Goal: Leave review/rating: Leave review/rating

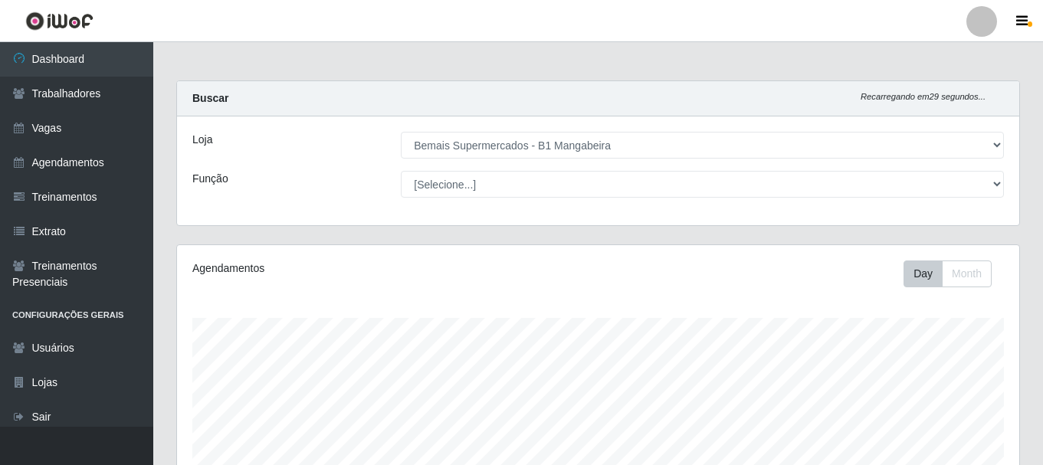
select select "403"
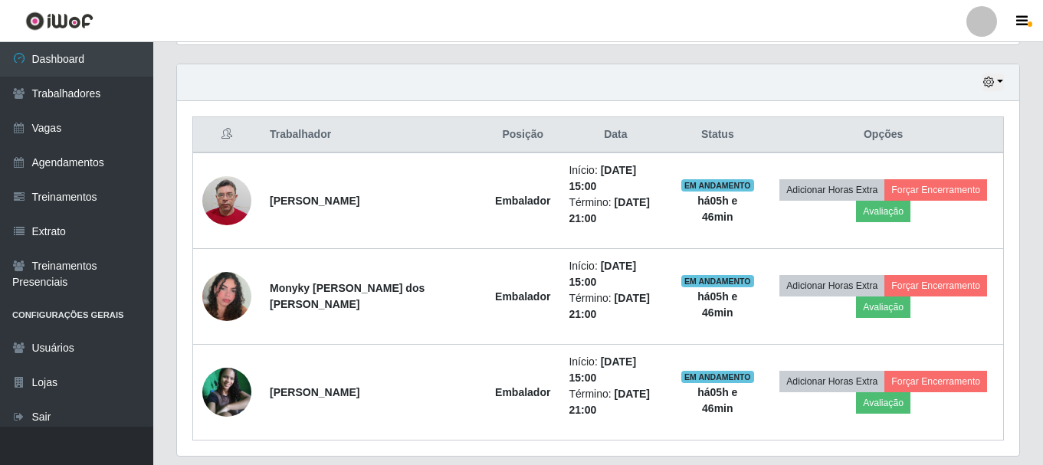
scroll to position [318, 843]
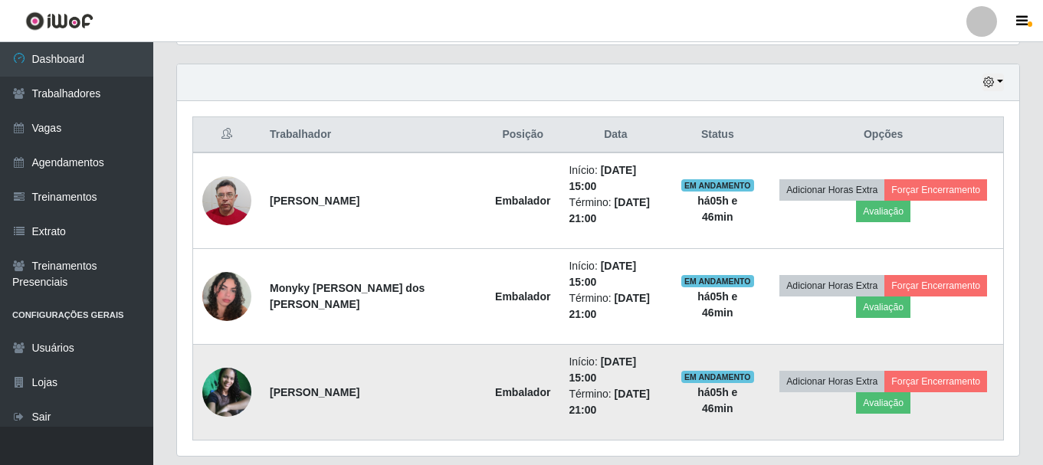
click at [222, 368] on img at bounding box center [226, 392] width 49 height 49
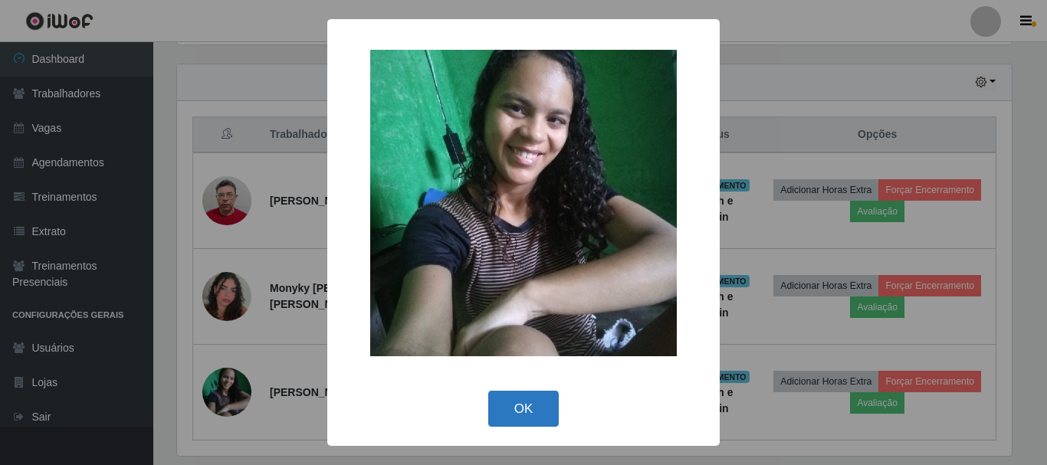
click at [523, 412] on button "OK" at bounding box center [523, 409] width 71 height 36
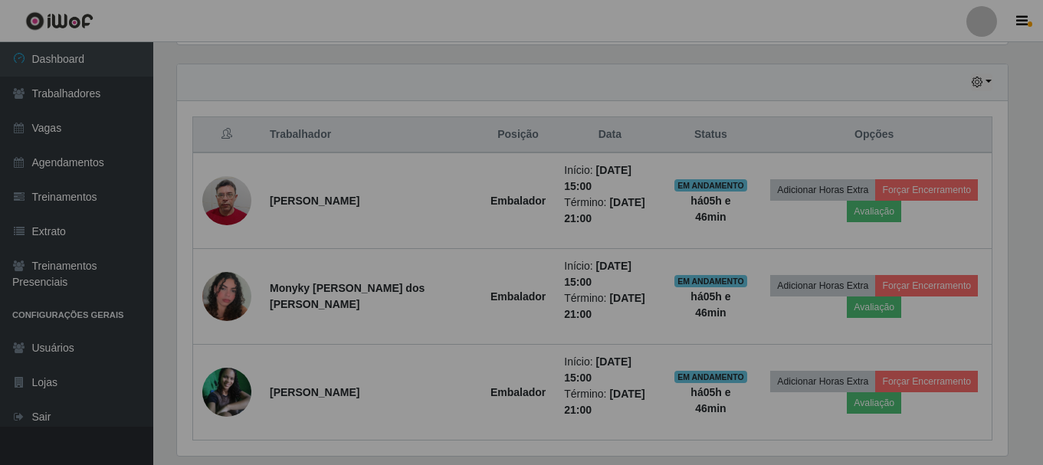
scroll to position [318, 843]
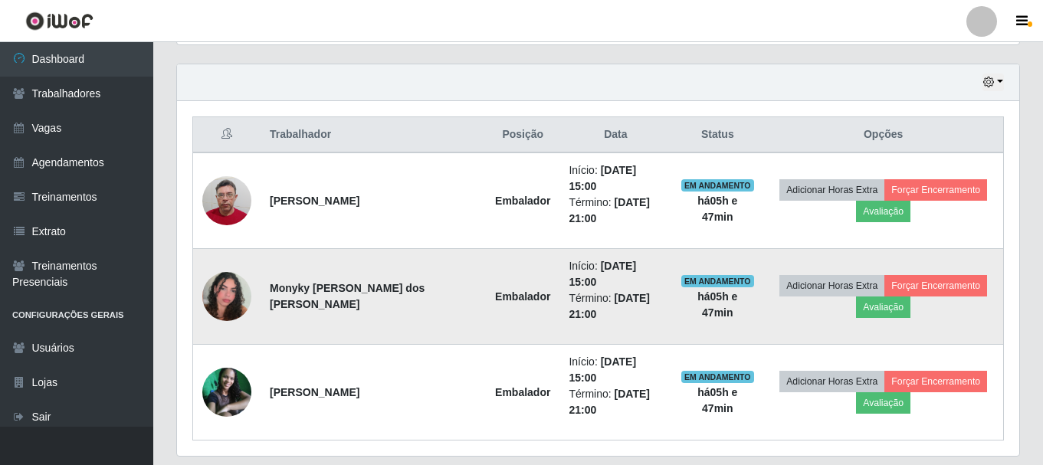
click at [212, 275] on img at bounding box center [226, 296] width 49 height 87
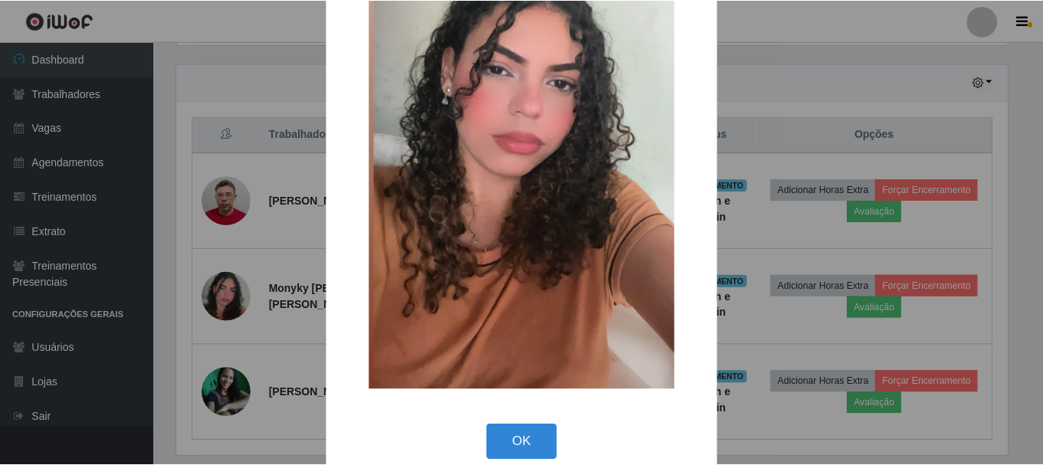
scroll to position [214, 0]
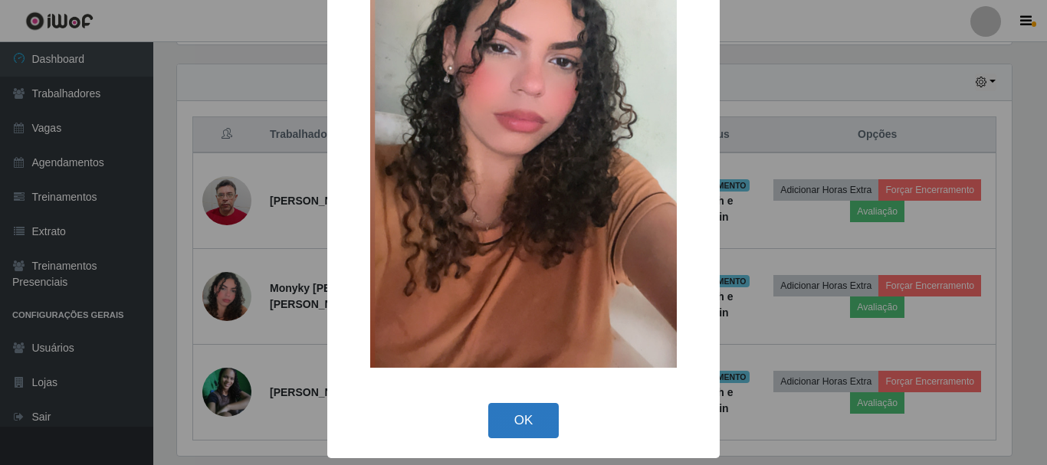
click at [516, 413] on button "OK" at bounding box center [523, 421] width 71 height 36
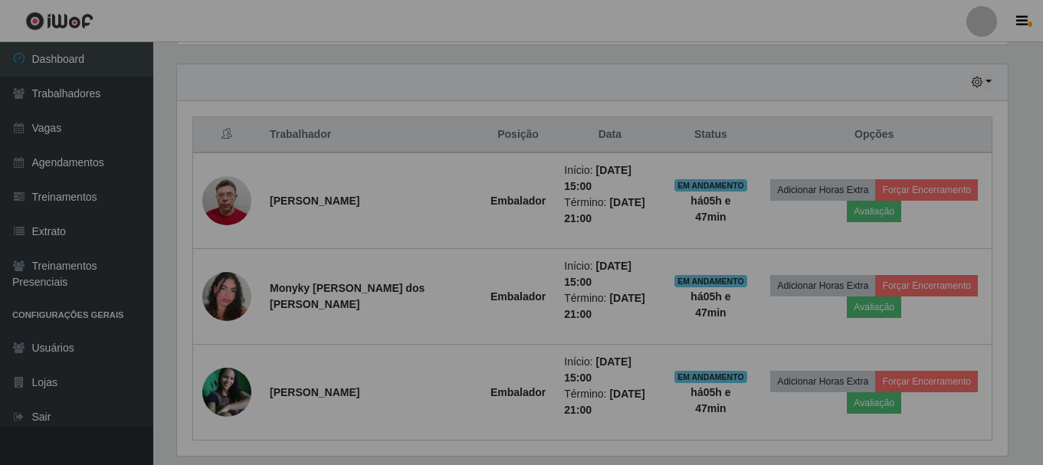
scroll to position [318, 843]
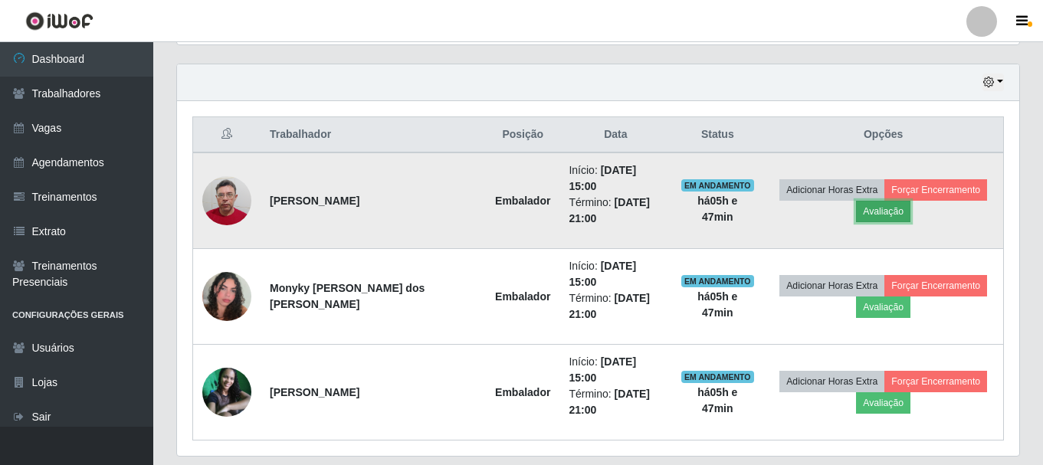
click at [889, 209] on button "Avaliação" at bounding box center [883, 211] width 54 height 21
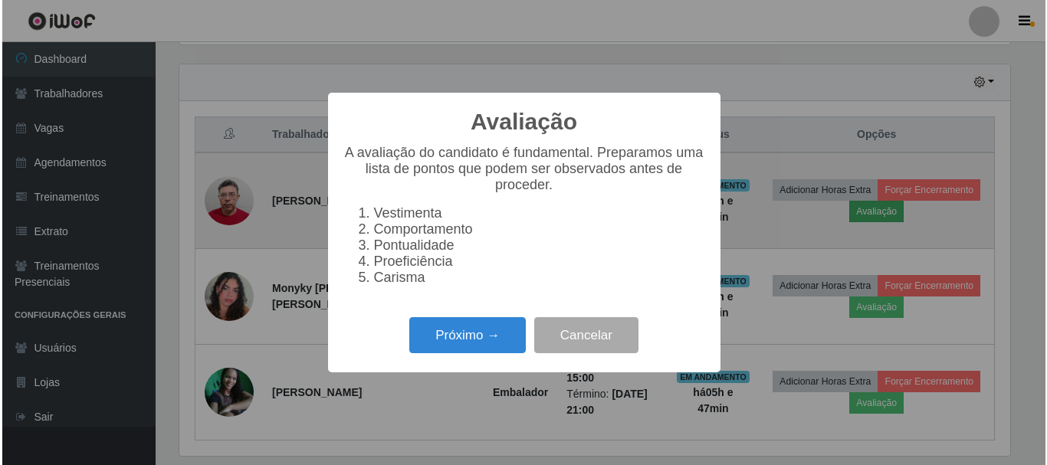
scroll to position [318, 835]
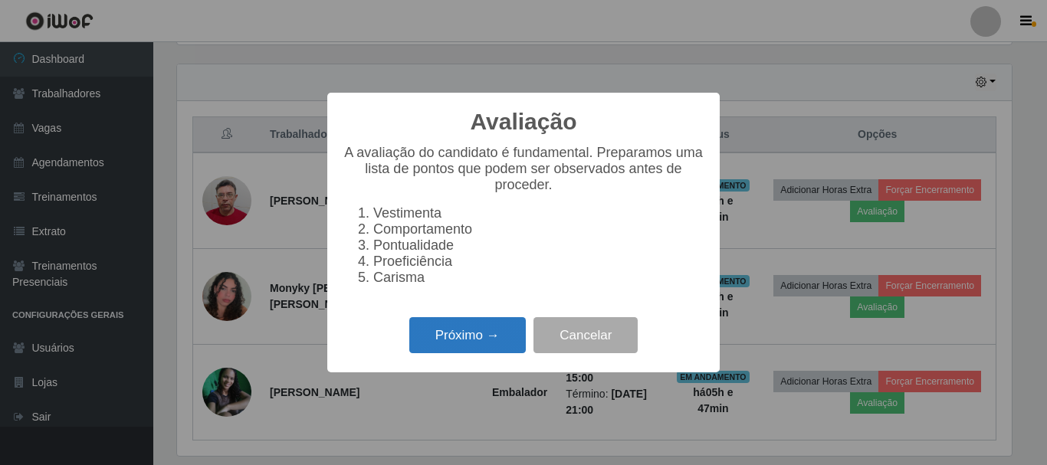
click at [440, 340] on button "Próximo →" at bounding box center [467, 335] width 117 height 36
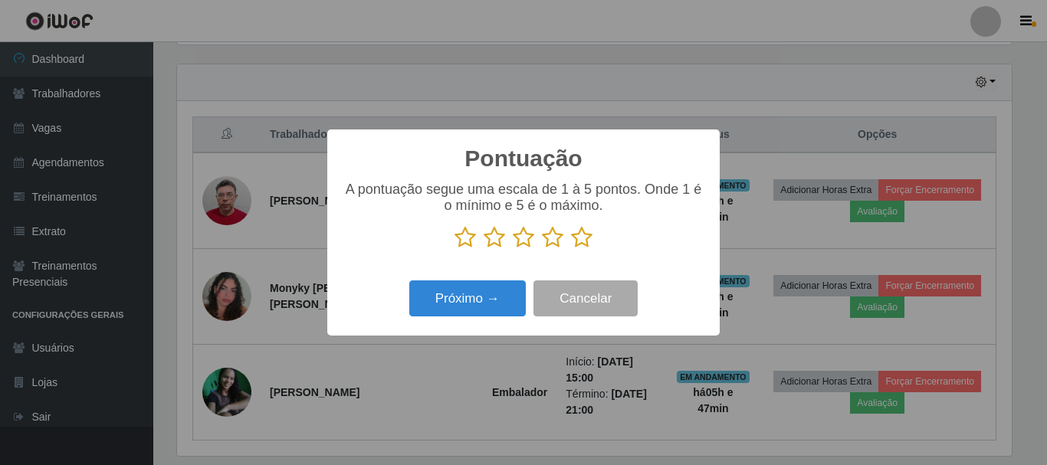
click at [582, 236] on icon at bounding box center [581, 237] width 21 height 23
click at [571, 249] on input "radio" at bounding box center [571, 249] width 0 height 0
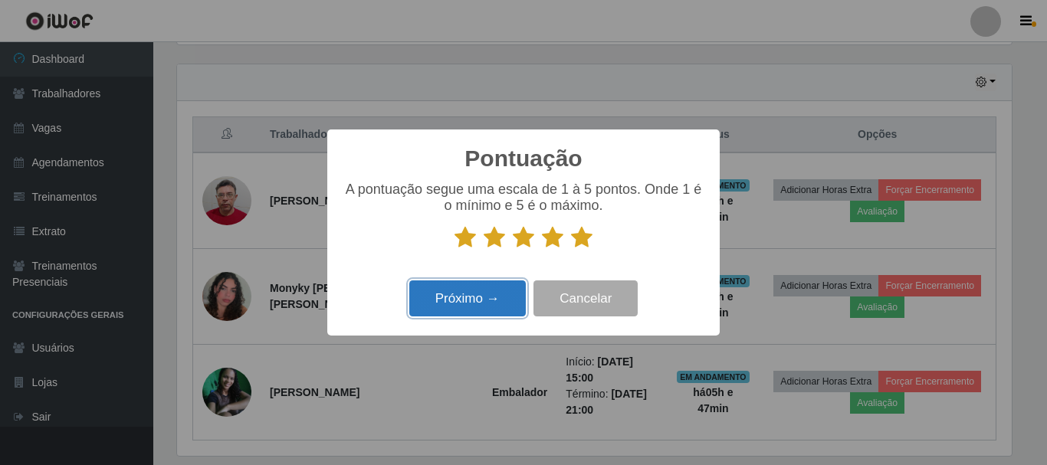
click at [463, 304] on button "Próximo →" at bounding box center [467, 299] width 117 height 36
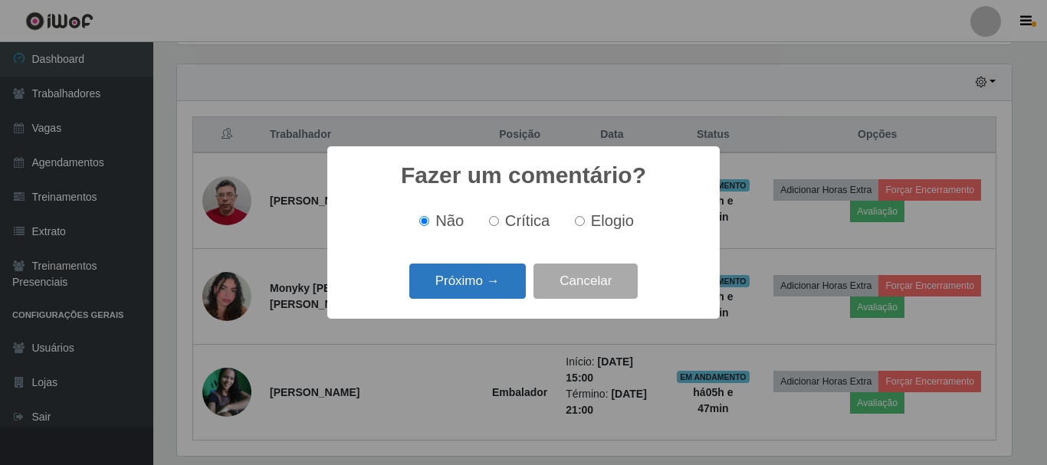
click at [475, 295] on button "Próximo →" at bounding box center [467, 282] width 117 height 36
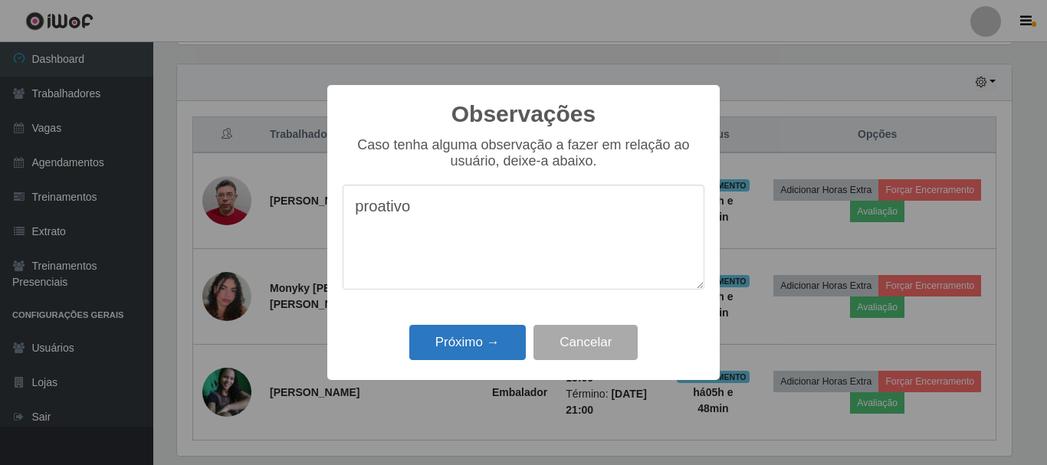
type textarea "proativo"
click at [487, 347] on button "Próximo →" at bounding box center [467, 343] width 117 height 36
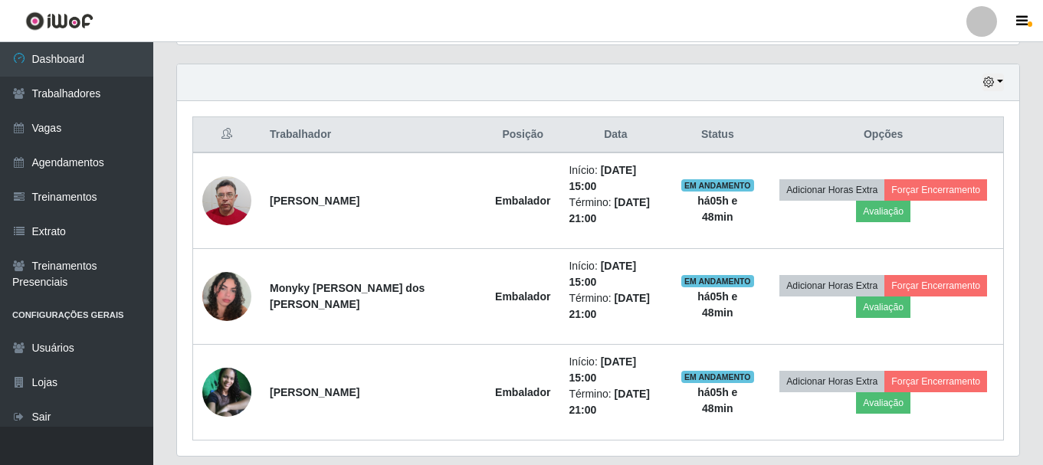
scroll to position [318, 843]
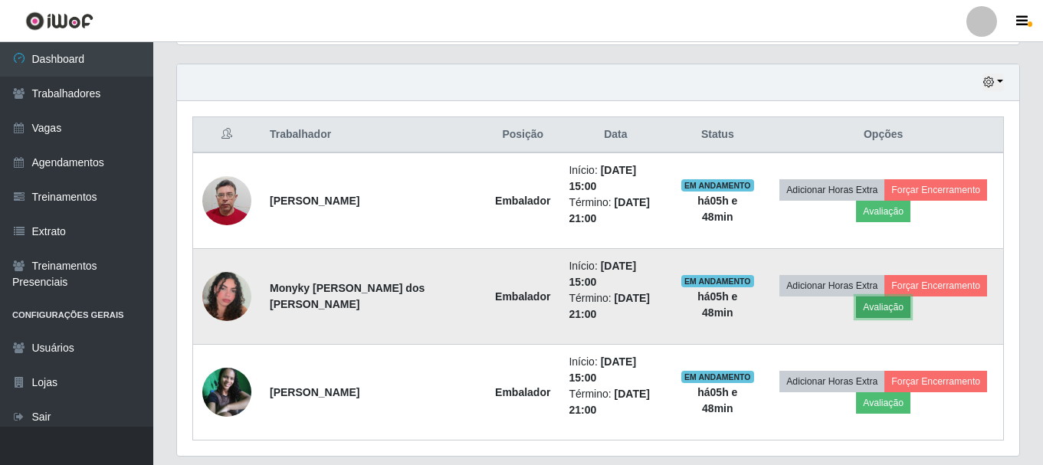
click at [882, 297] on button "Avaliação" at bounding box center [883, 307] width 54 height 21
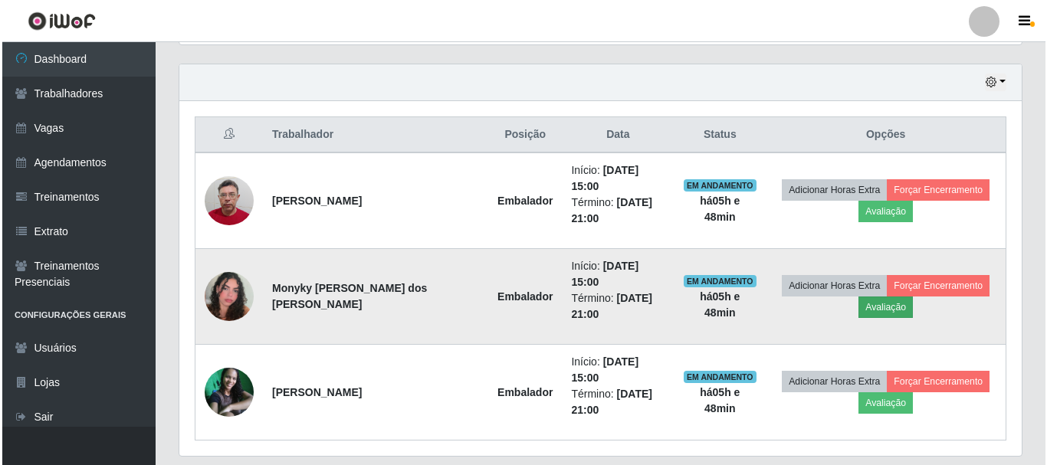
scroll to position [318, 835]
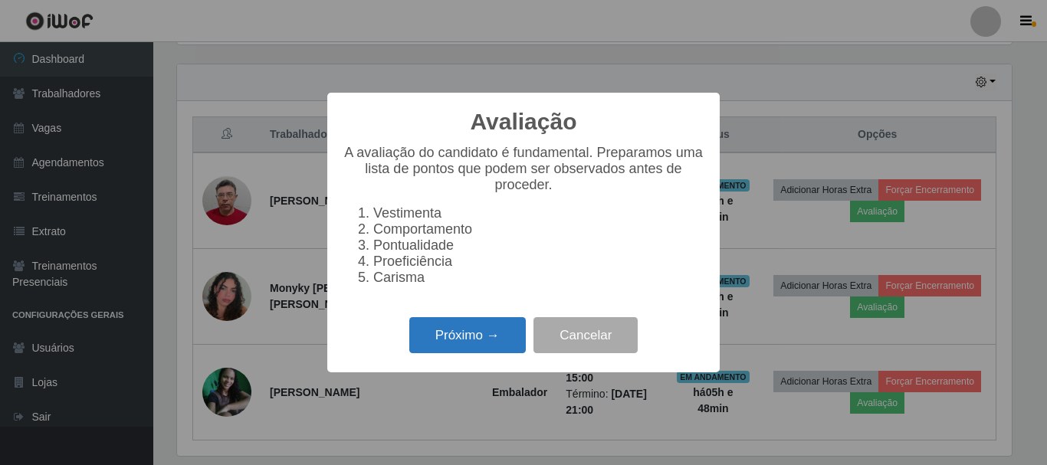
click at [477, 341] on button "Próximo →" at bounding box center [467, 335] width 117 height 36
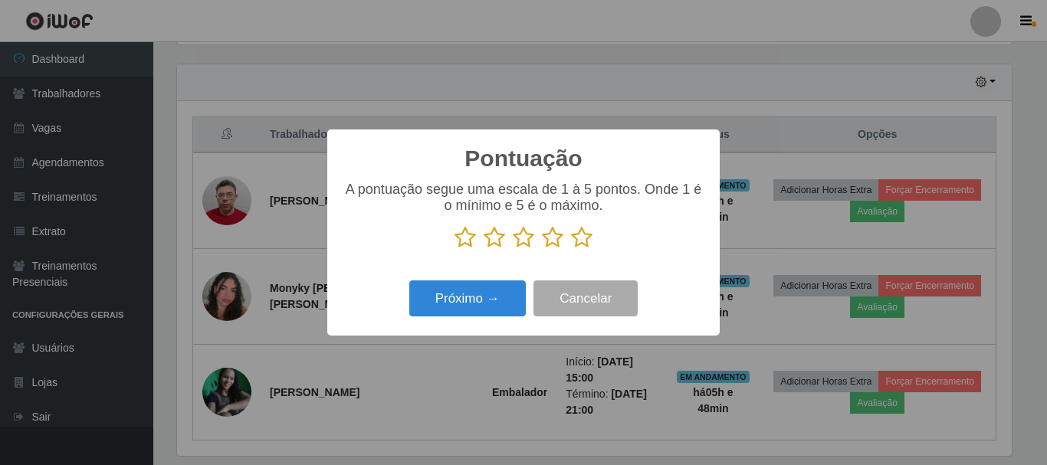
scroll to position [766335, 765818]
click at [578, 242] on icon at bounding box center [581, 237] width 21 height 23
click at [571, 249] on input "radio" at bounding box center [571, 249] width 0 height 0
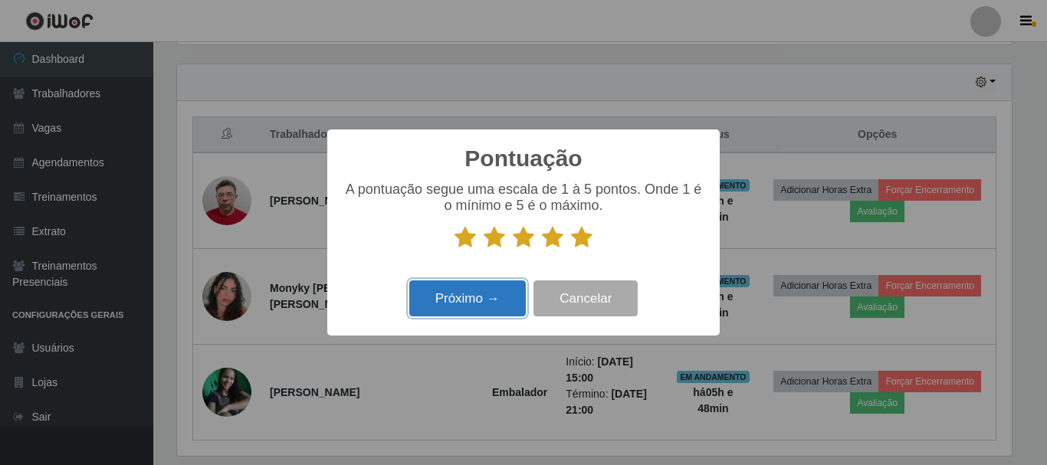
click at [482, 302] on button "Próximo →" at bounding box center [467, 299] width 117 height 36
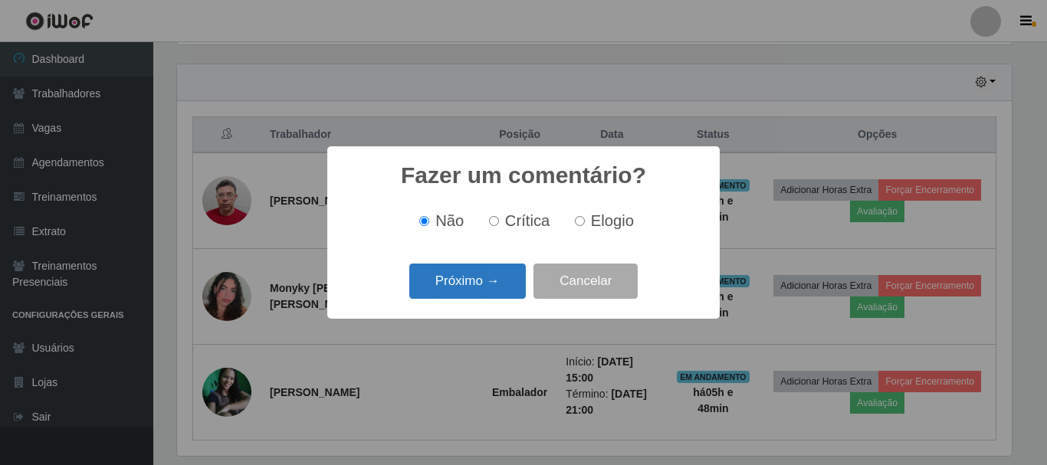
click at [499, 284] on button "Próximo →" at bounding box center [467, 282] width 117 height 36
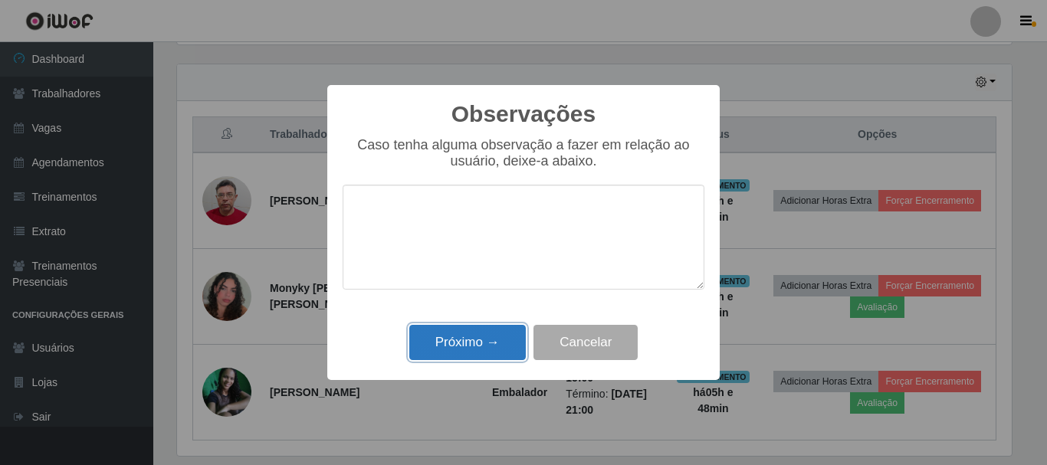
click at [499, 340] on button "Próximo →" at bounding box center [467, 343] width 117 height 36
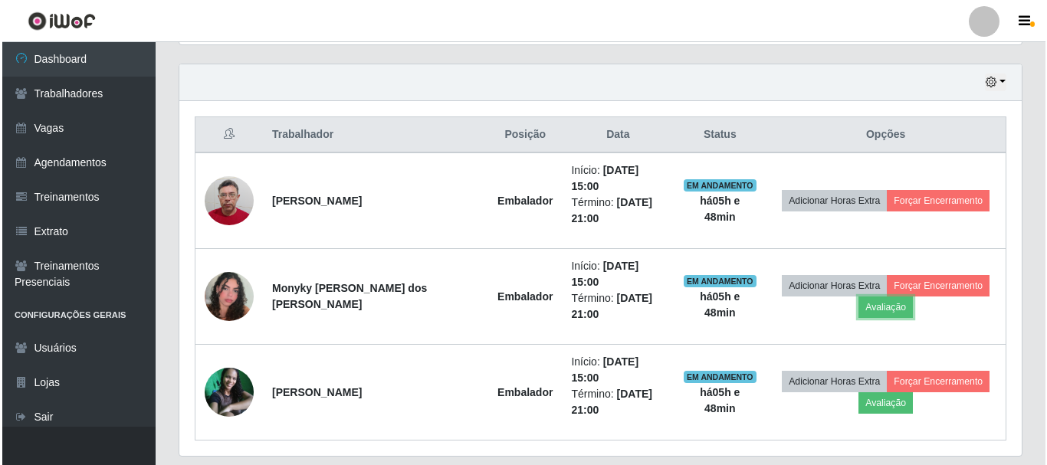
scroll to position [318, 843]
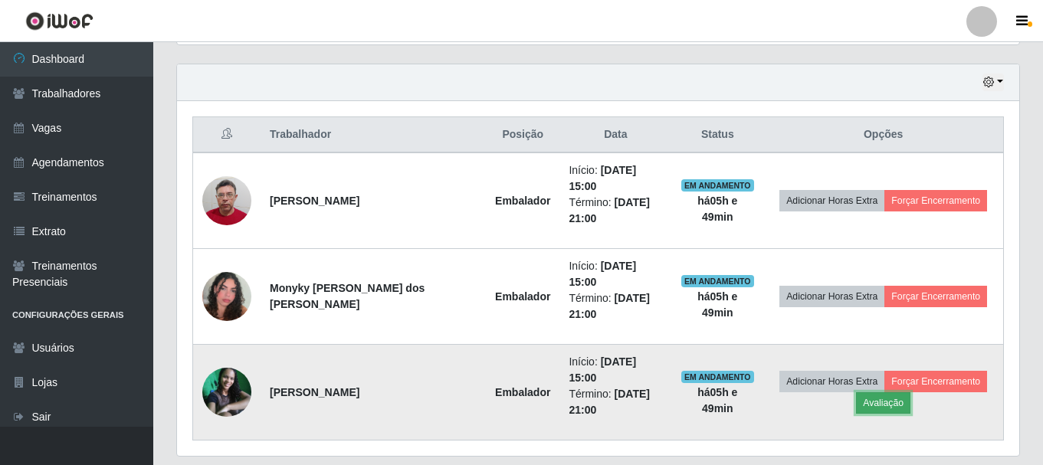
click at [871, 393] on button "Avaliação" at bounding box center [883, 403] width 54 height 21
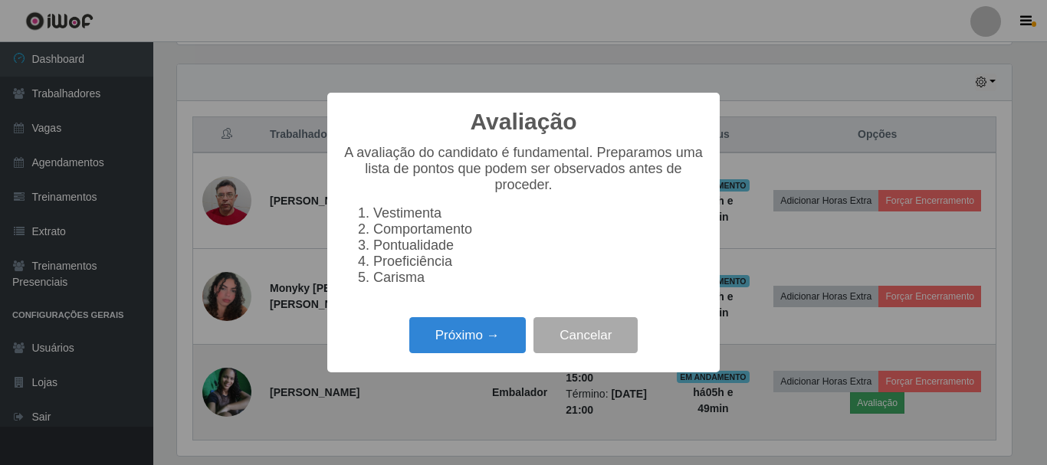
scroll to position [318, 835]
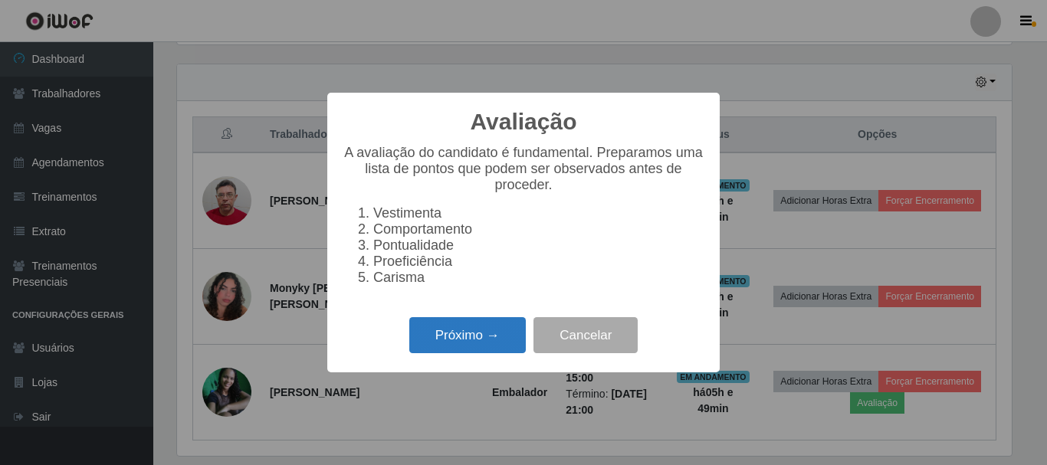
click at [480, 350] on button "Próximo →" at bounding box center [467, 335] width 117 height 36
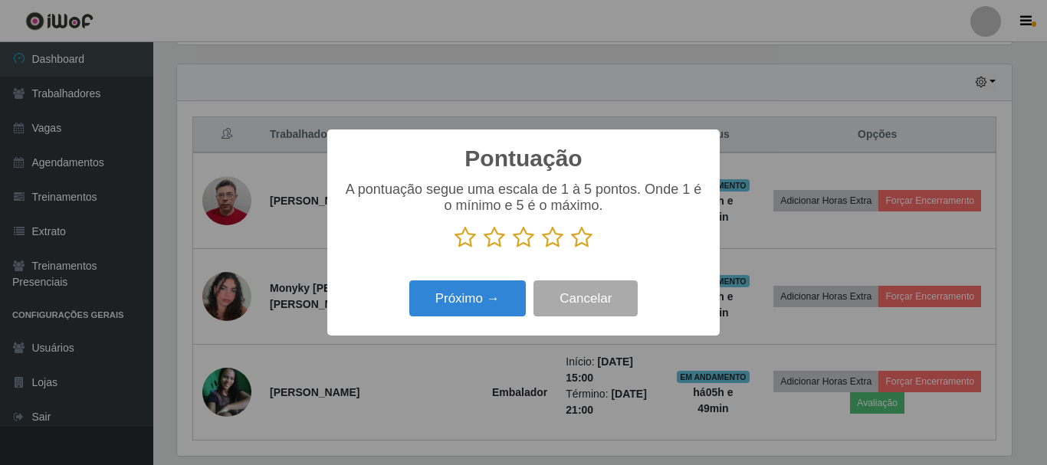
click at [580, 239] on icon at bounding box center [581, 237] width 21 height 23
click at [571, 249] on input "radio" at bounding box center [571, 249] width 0 height 0
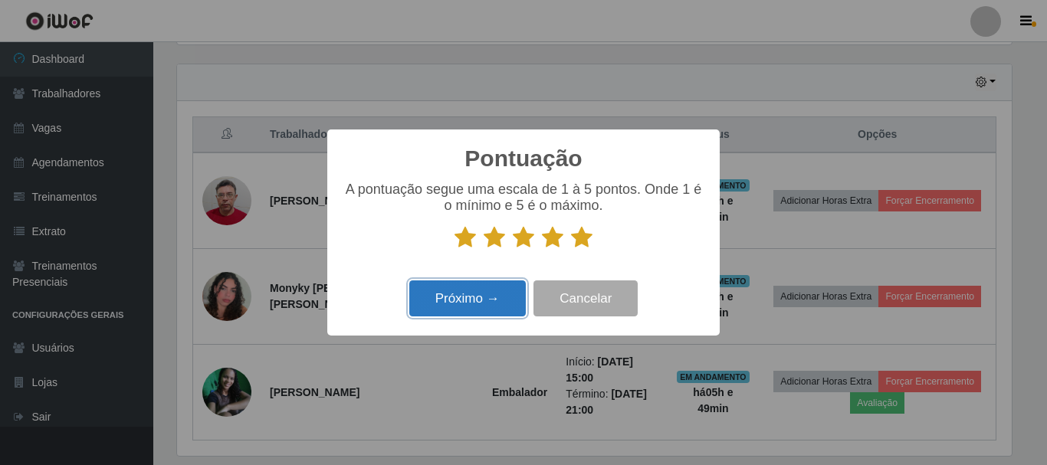
click at [482, 302] on button "Próximo →" at bounding box center [467, 299] width 117 height 36
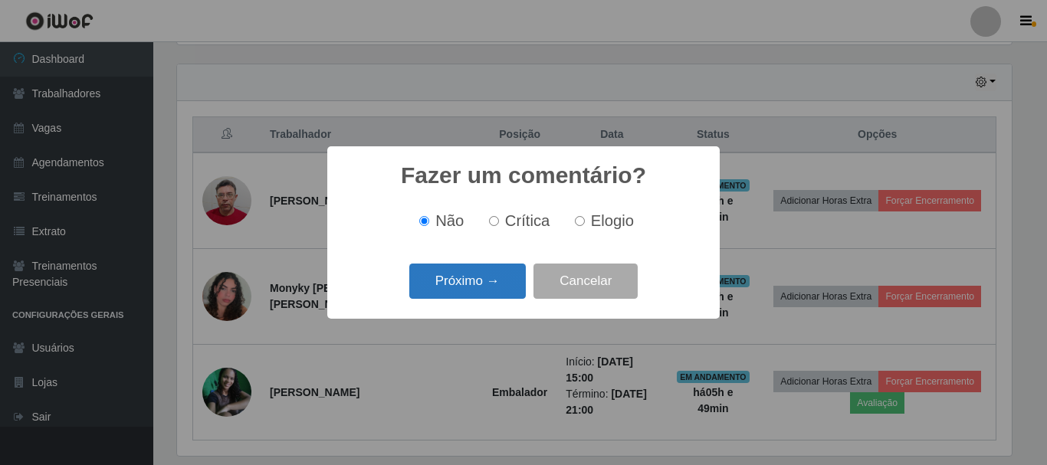
click at [475, 287] on button "Próximo →" at bounding box center [467, 282] width 117 height 36
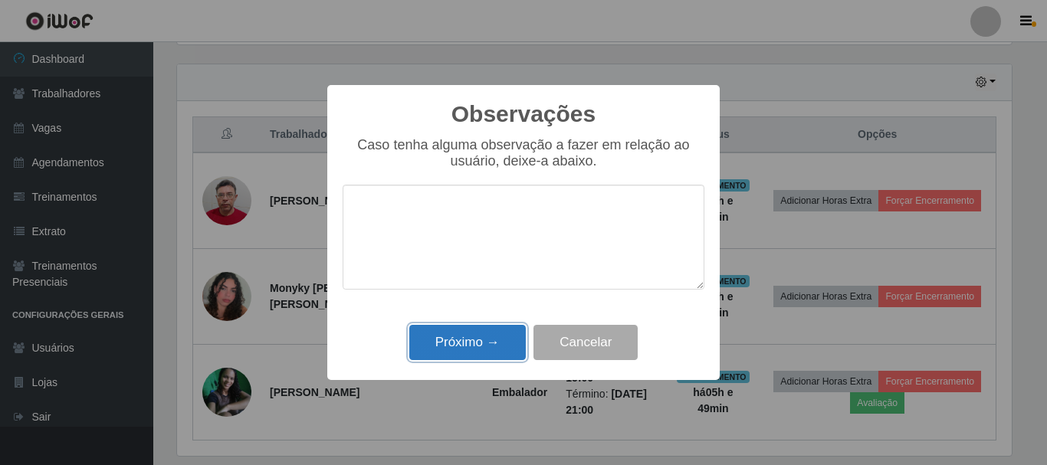
click at [492, 337] on button "Próximo →" at bounding box center [467, 343] width 117 height 36
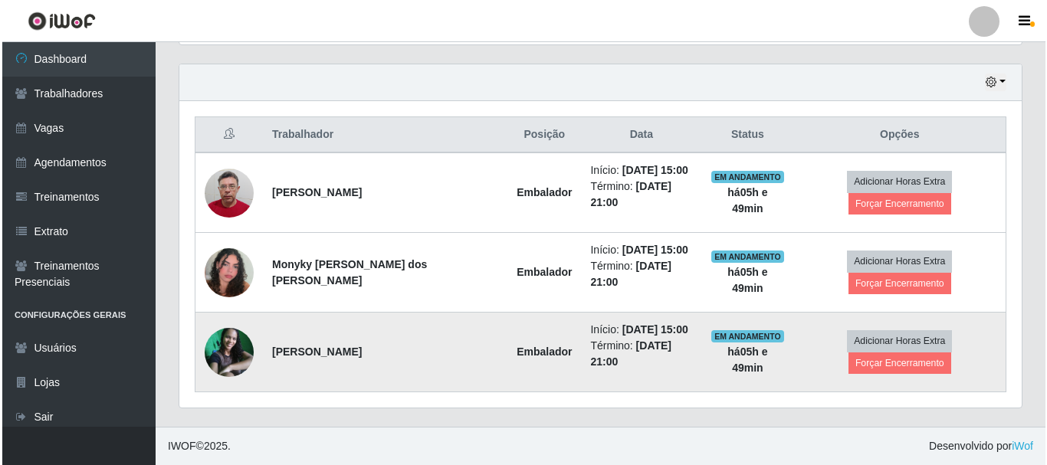
scroll to position [485, 0]
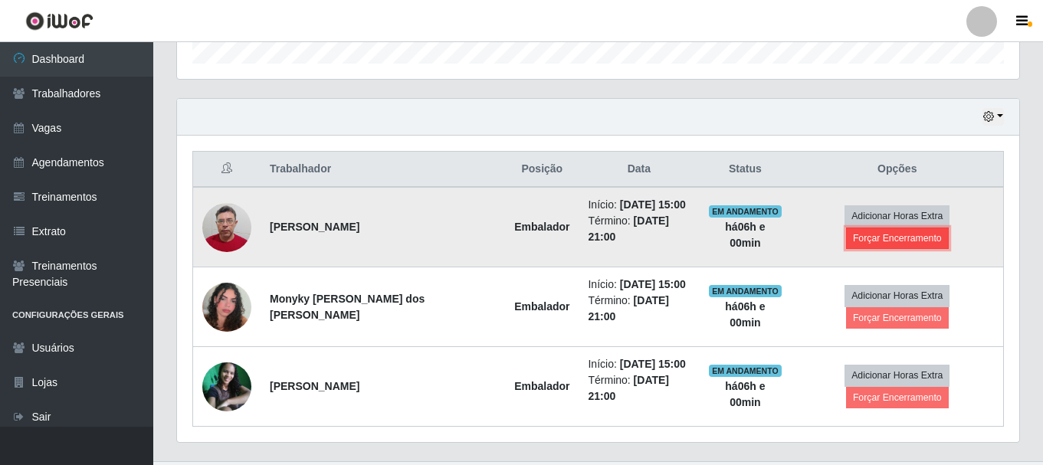
click at [924, 228] on button "Forçar Encerramento" at bounding box center [897, 238] width 103 height 21
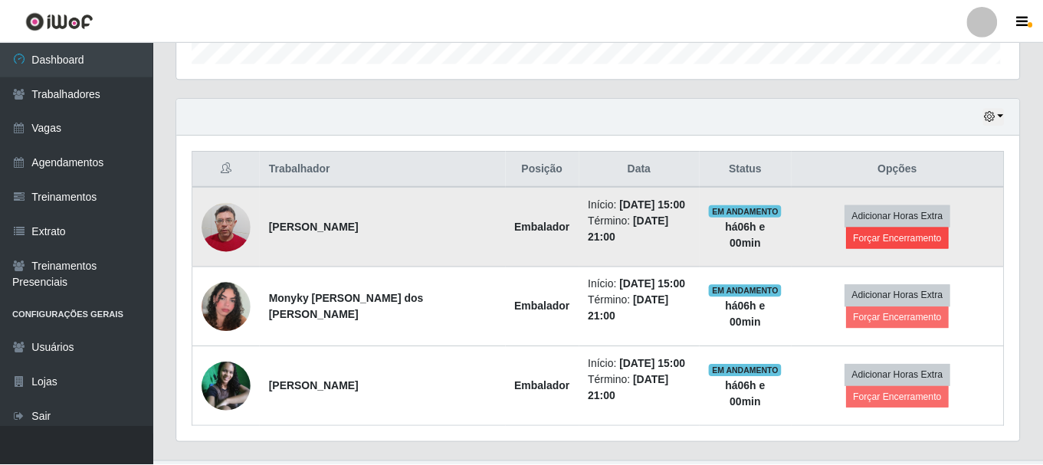
scroll to position [318, 835]
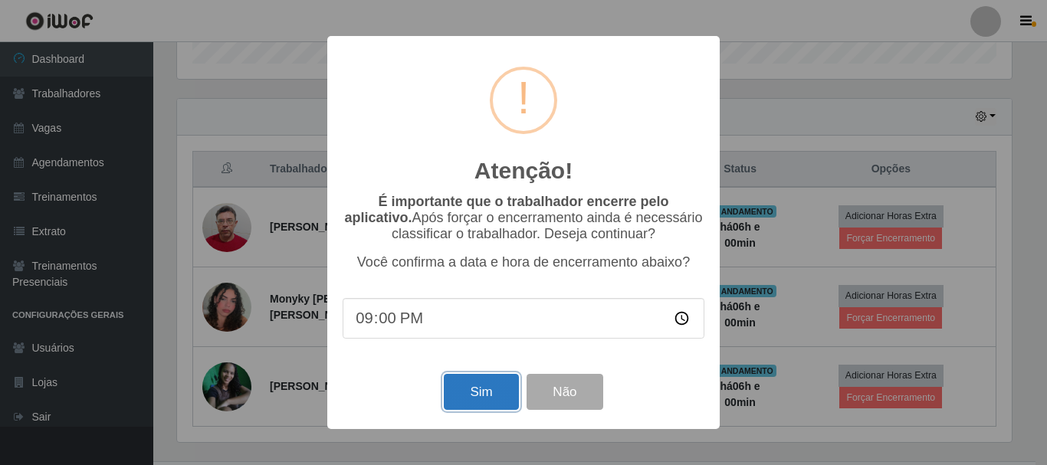
click at [482, 403] on button "Sim" at bounding box center [481, 392] width 74 height 36
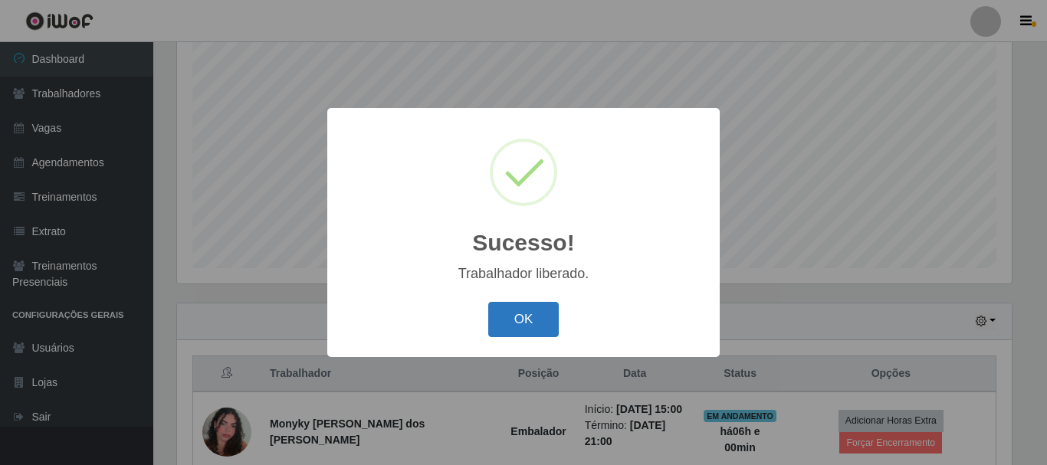
click at [527, 318] on button "OK" at bounding box center [523, 320] width 71 height 36
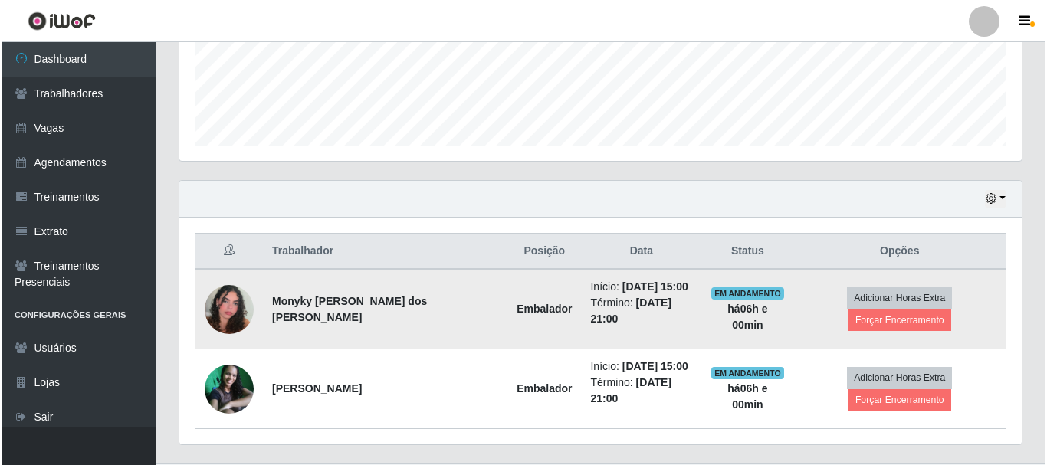
scroll to position [416, 0]
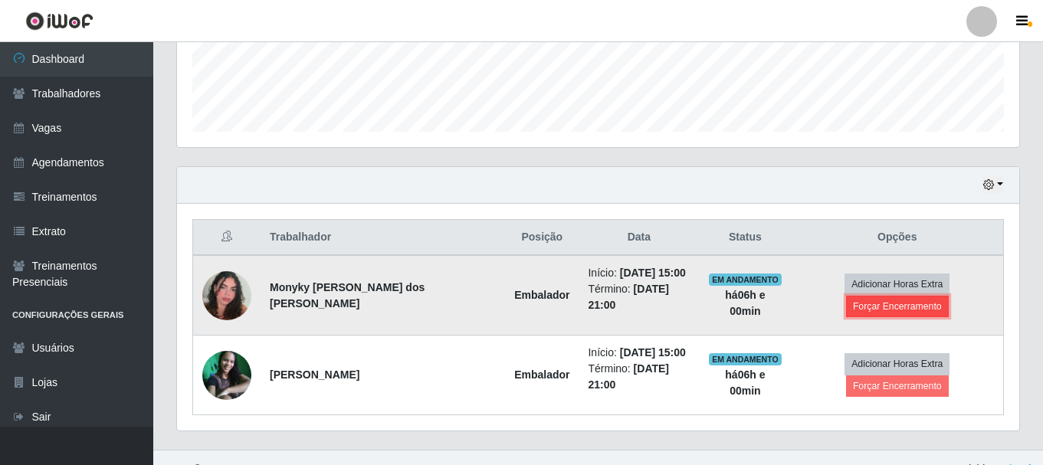
click at [926, 296] on button "Forçar Encerramento" at bounding box center [897, 306] width 103 height 21
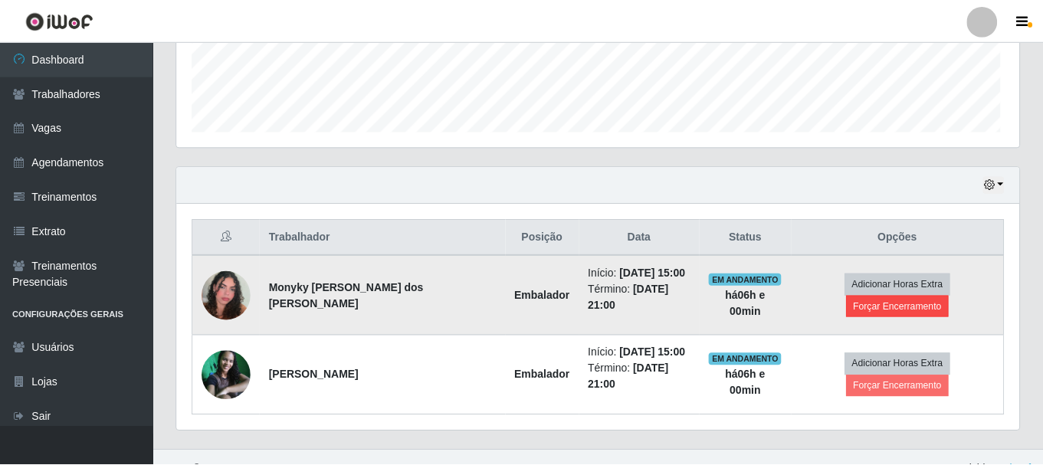
scroll to position [318, 835]
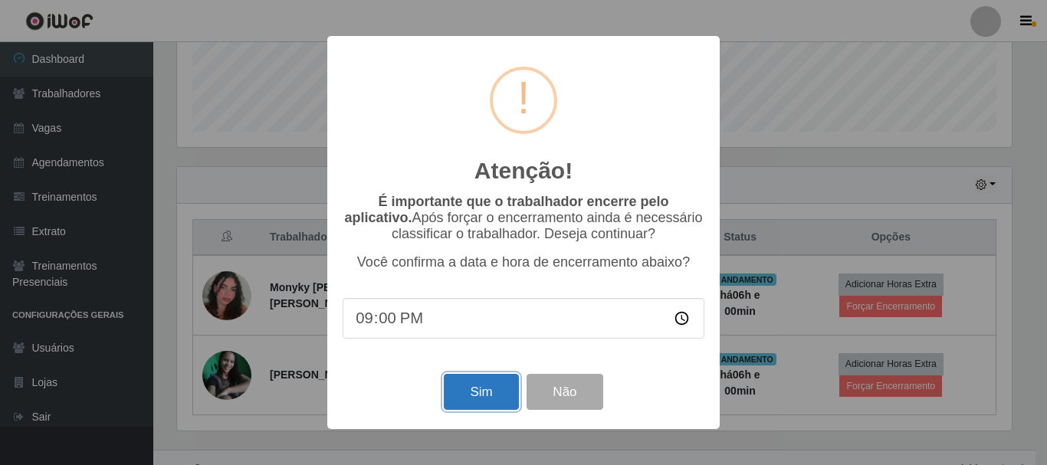
click at [489, 398] on button "Sim" at bounding box center [481, 392] width 74 height 36
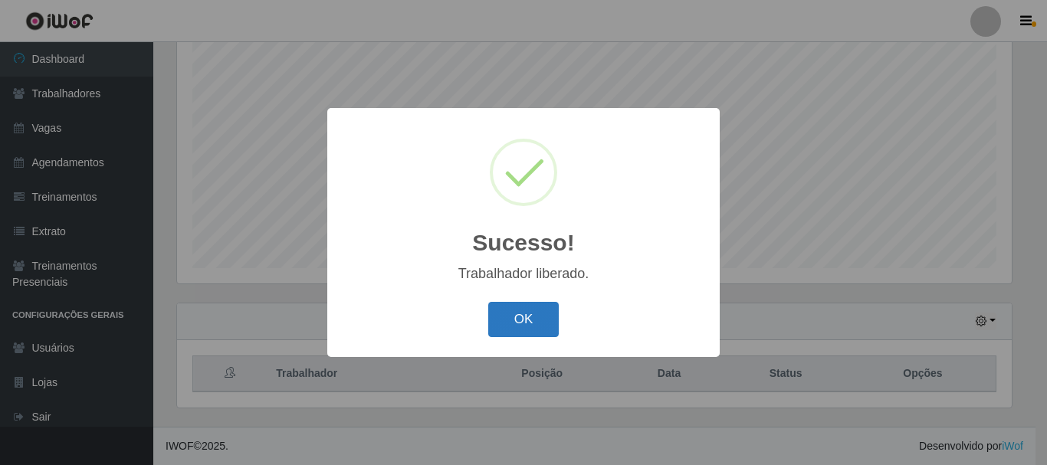
click at [527, 321] on button "OK" at bounding box center [523, 320] width 71 height 36
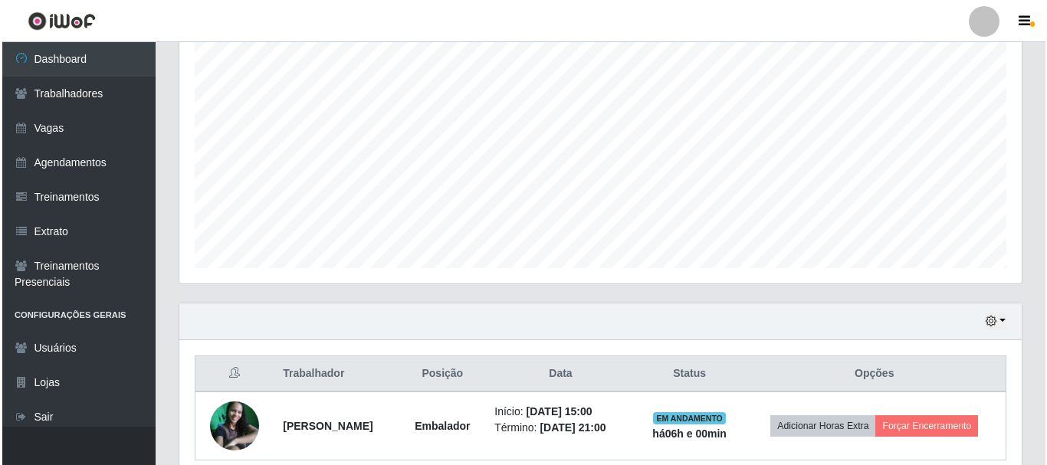
scroll to position [348, 0]
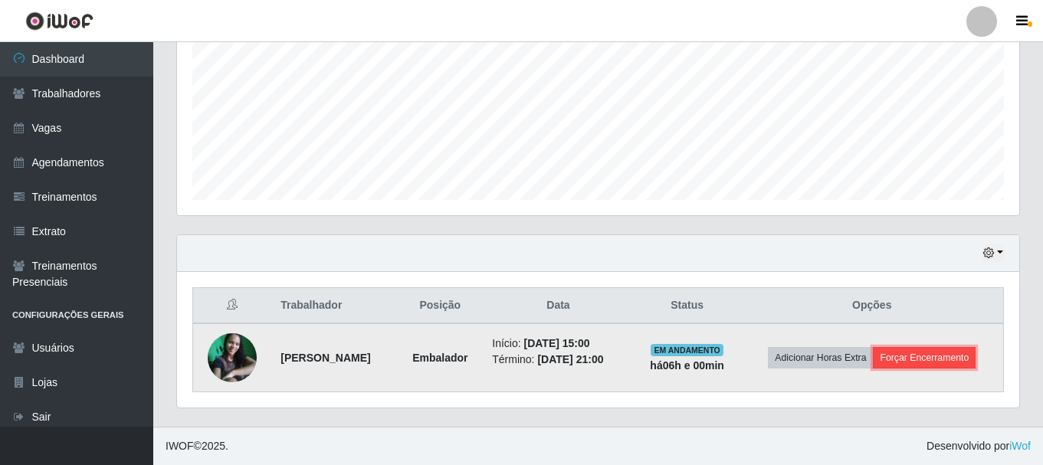
click at [910, 350] on button "Forçar Encerramento" at bounding box center [924, 357] width 103 height 21
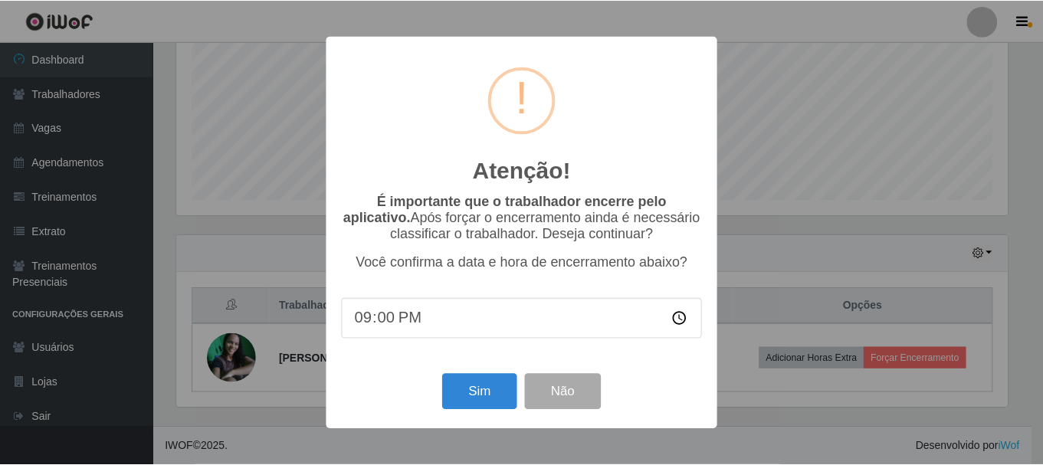
scroll to position [318, 835]
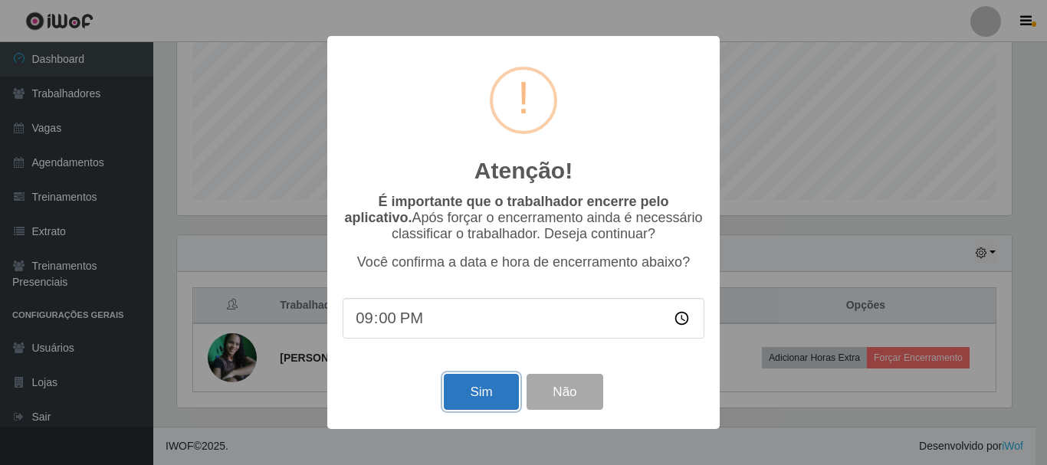
click at [488, 399] on button "Sim" at bounding box center [481, 392] width 74 height 36
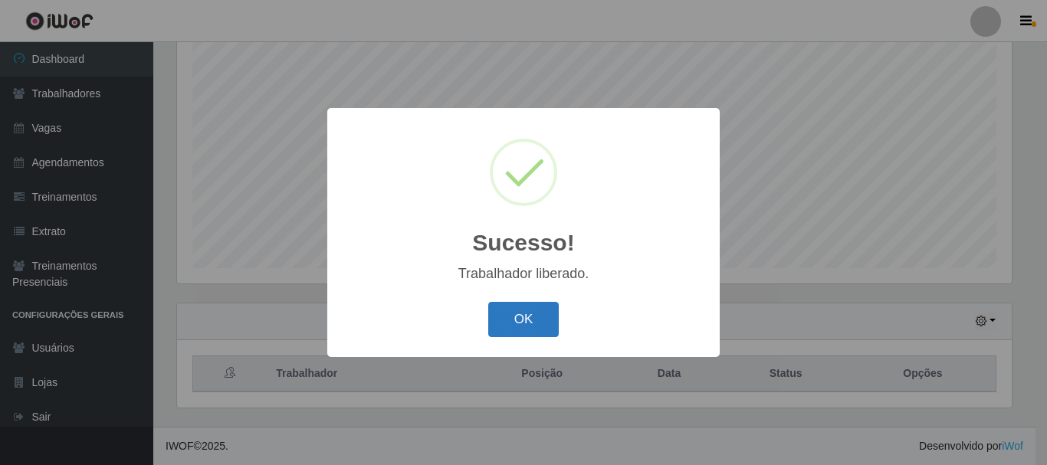
click at [531, 316] on button "OK" at bounding box center [523, 320] width 71 height 36
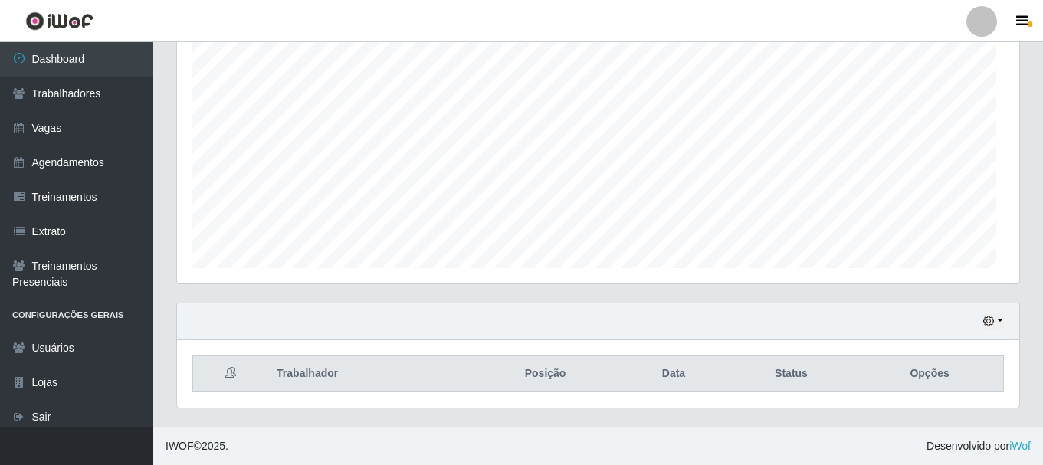
scroll to position [318, 843]
